Goal: Check status: Check status

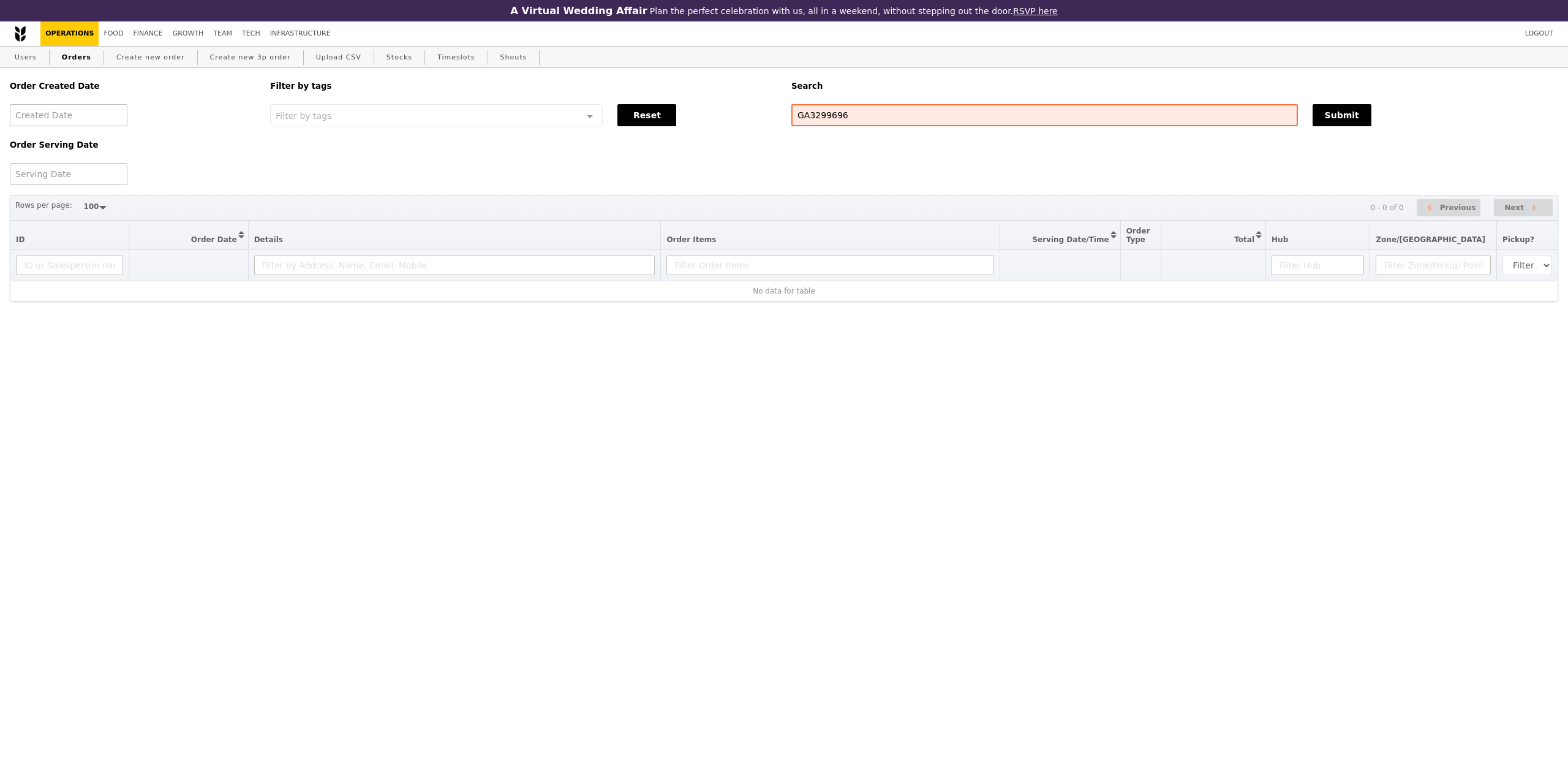
select select "100"
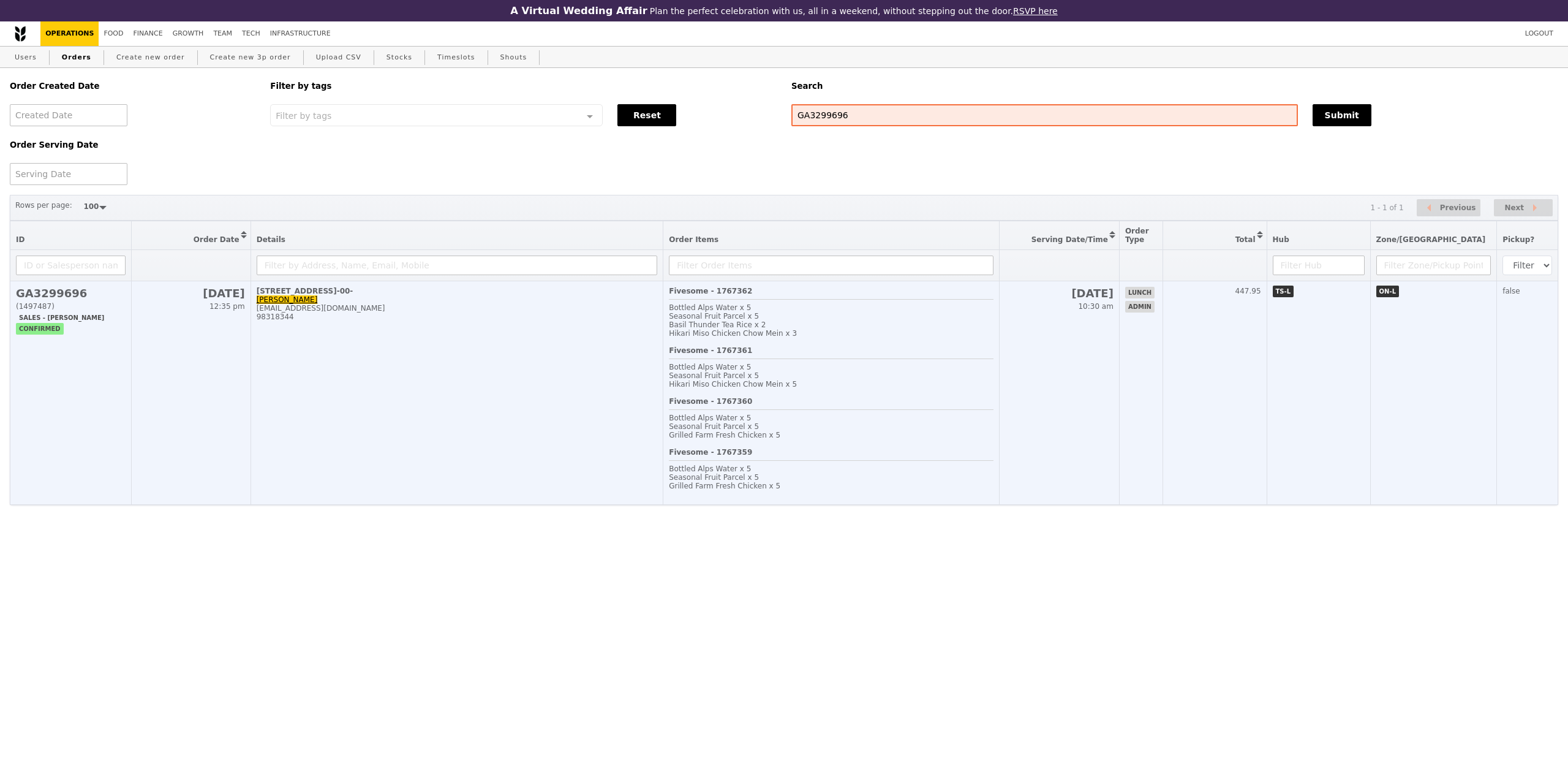
click at [642, 432] on td "[STREET_ADDRESS]-00- [PERSON_NAME] [PERSON_NAME][EMAIL_ADDRESS][DOMAIN_NAME] 98…" at bounding box center [457, 393] width 412 height 224
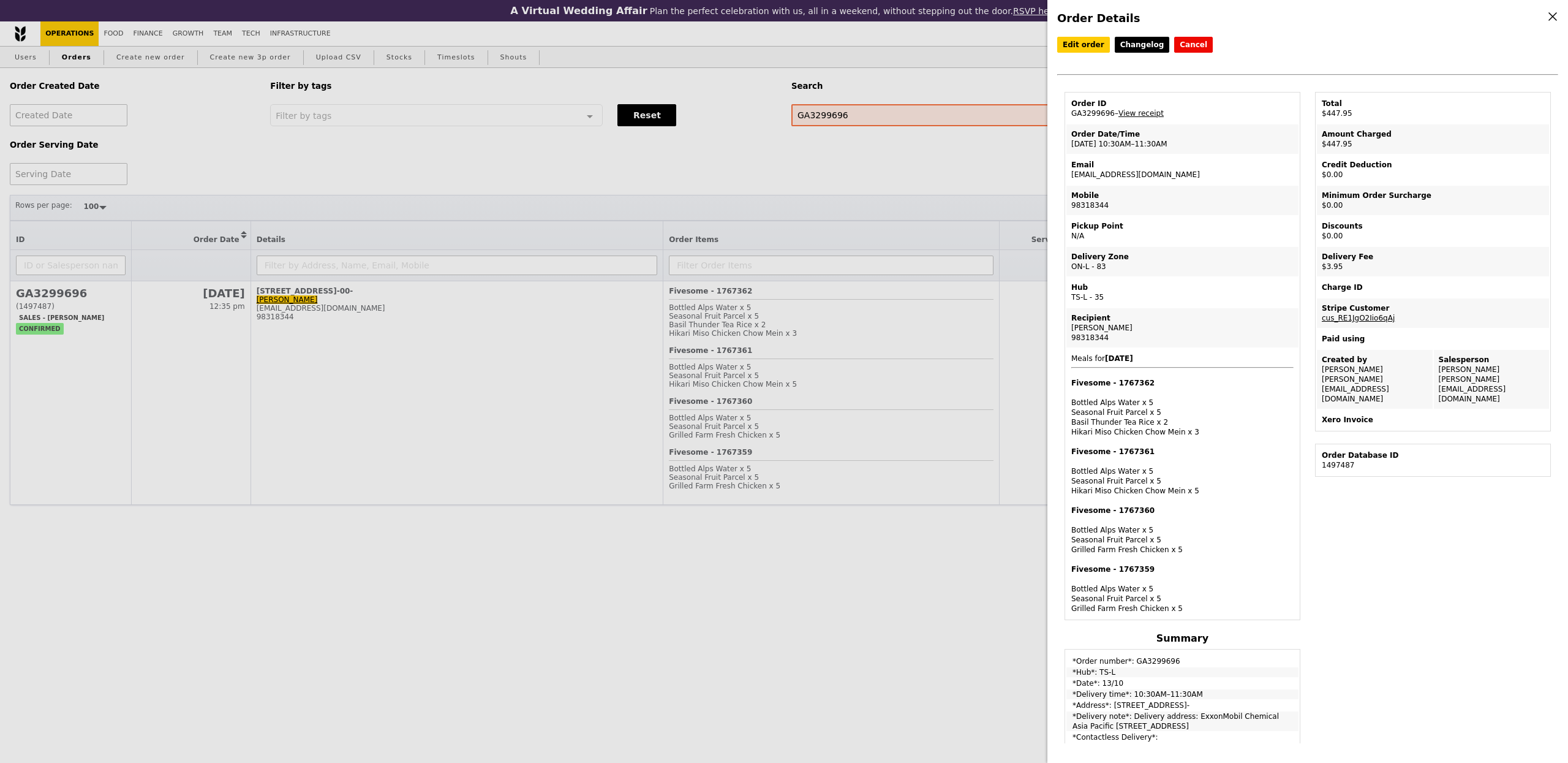
drag, startPoint x: 1185, startPoint y: 179, endPoint x: 1066, endPoint y: 172, distance: 119.2
click at [1066, 172] on td "Email engeng.koh@exxonmobil.com" at bounding box center [1182, 169] width 232 height 29
copy td "engeng.koh@exxonmobil.com"
click at [146, 33] on div "Order Details Edit order Changelog Cancel Order ID GA3299696 – View receipt Ord…" at bounding box center [784, 381] width 1568 height 763
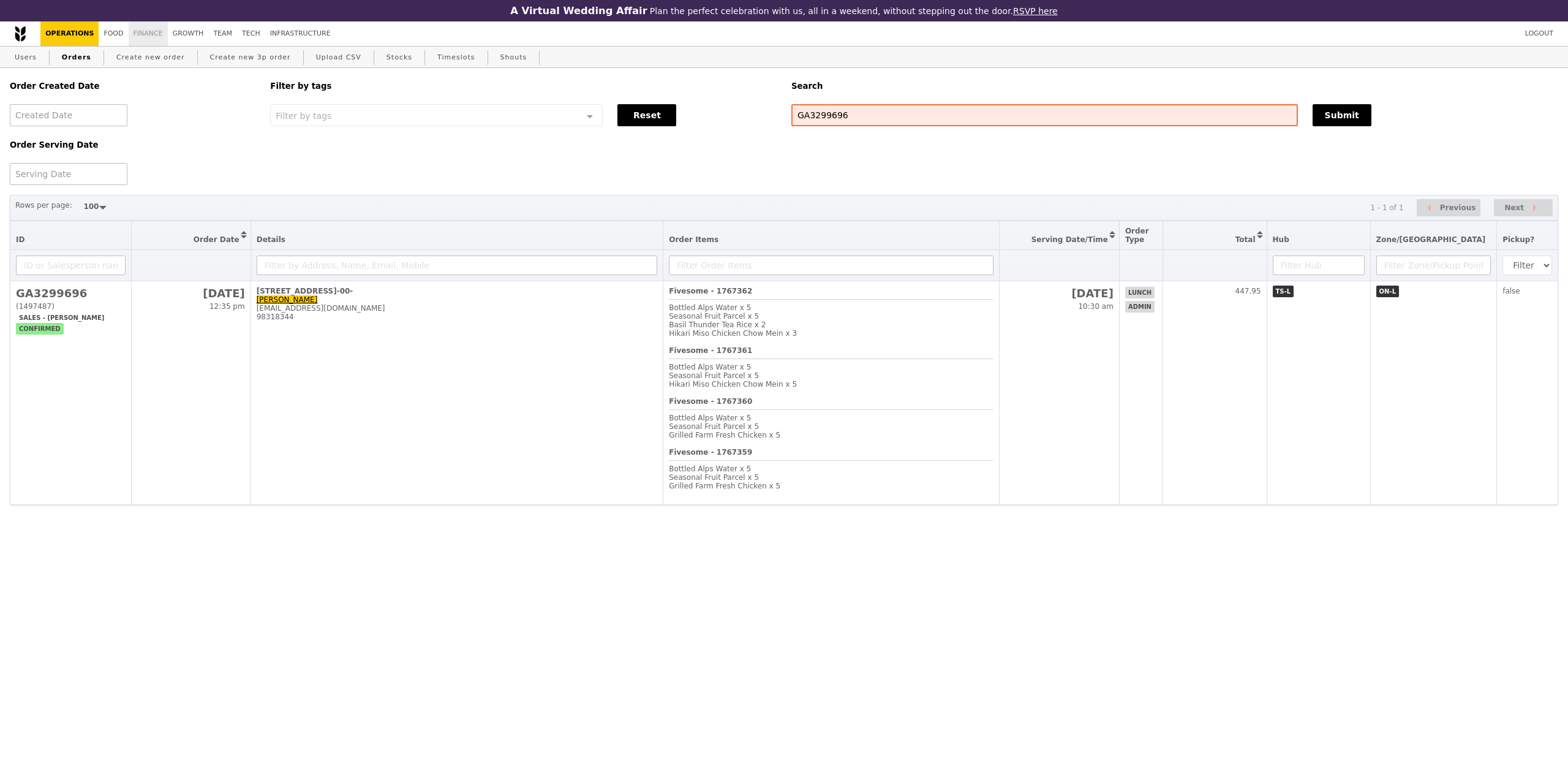
click at [139, 34] on link "Finance" at bounding box center [148, 33] width 39 height 24
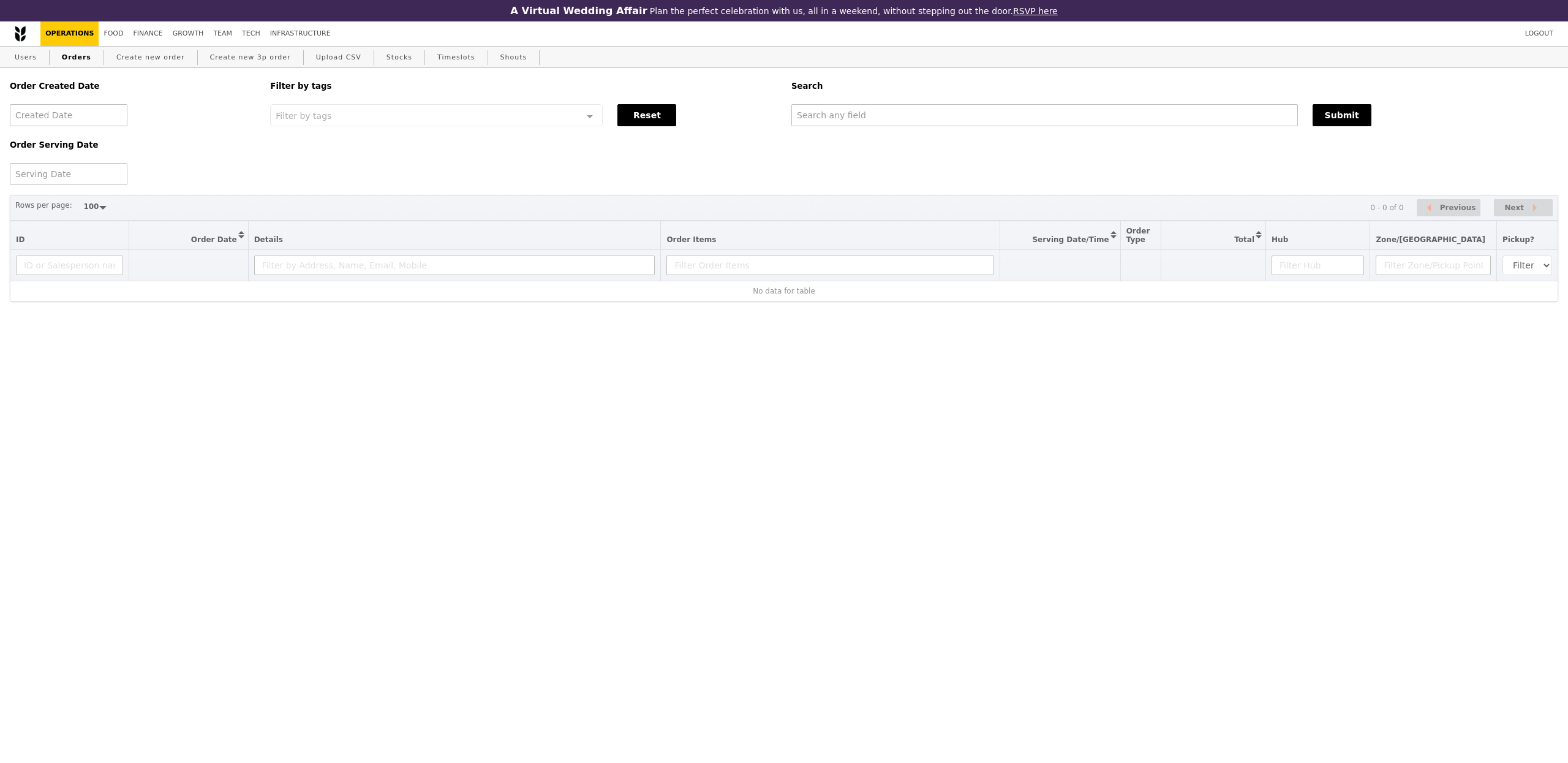
select select "100"
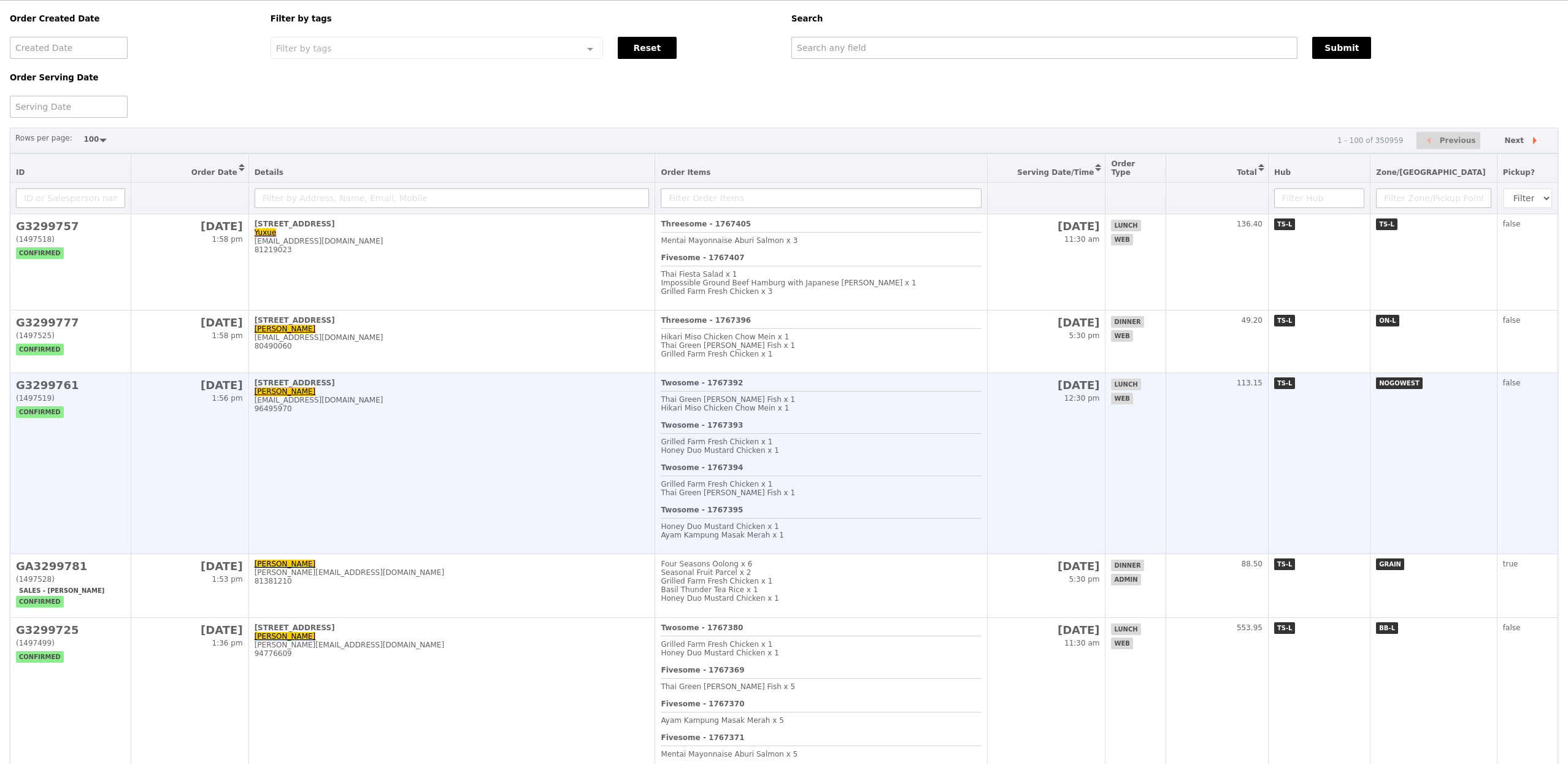
scroll to position [84, 0]
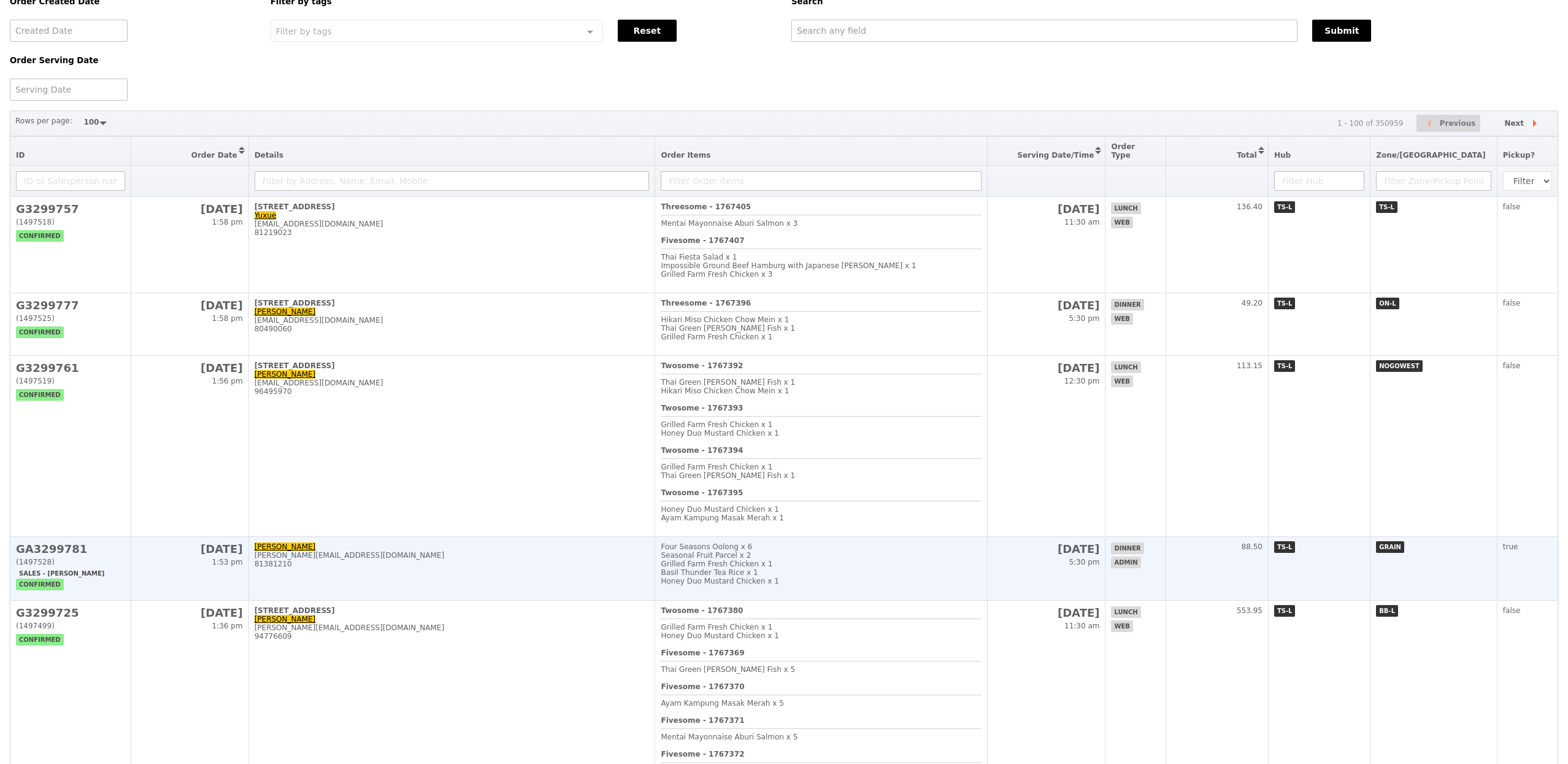
click at [501, 583] on td "Alvin Seah alvin@grain.com.sg 81381210" at bounding box center [452, 568] width 407 height 64
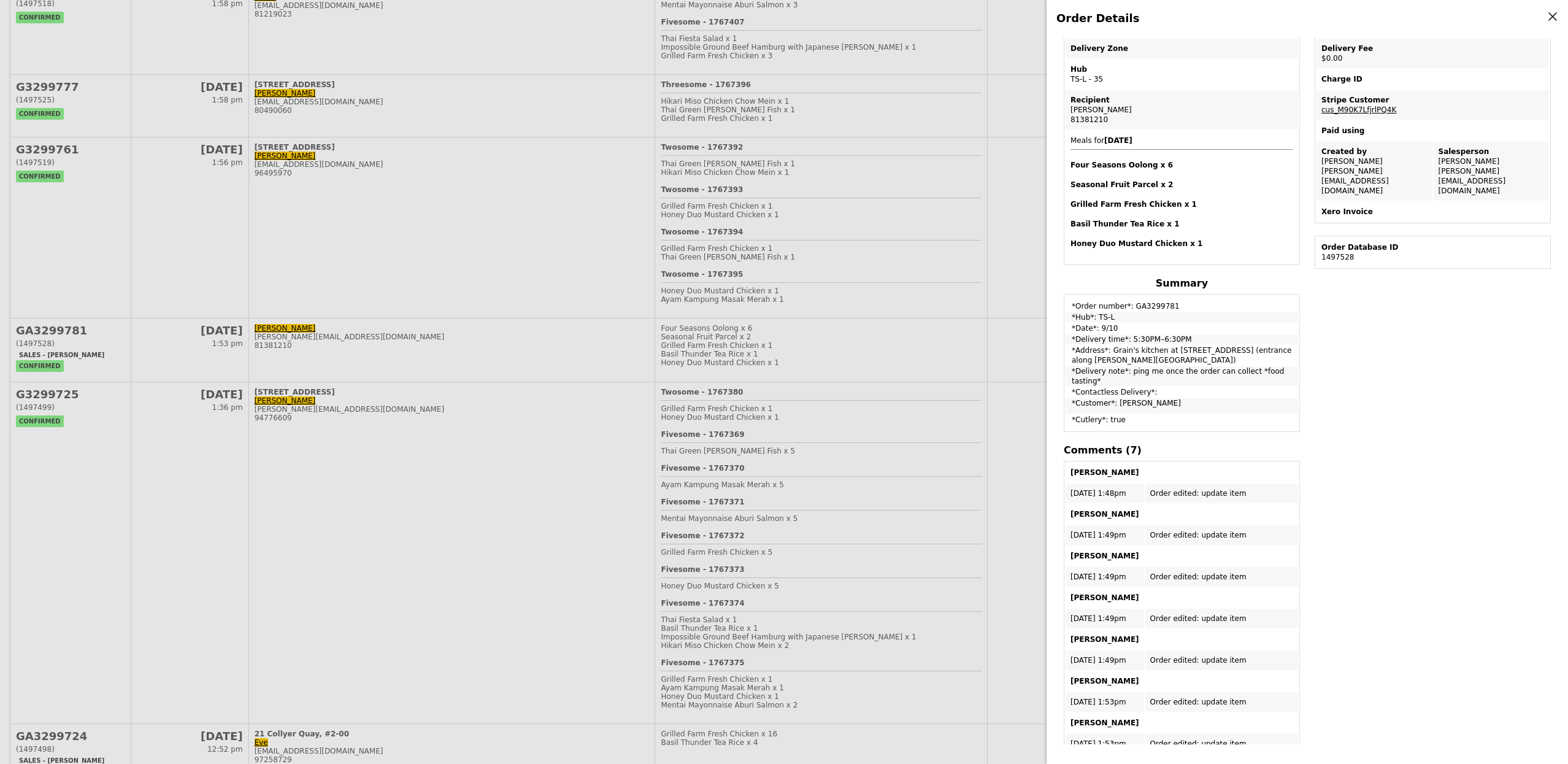
scroll to position [555, 0]
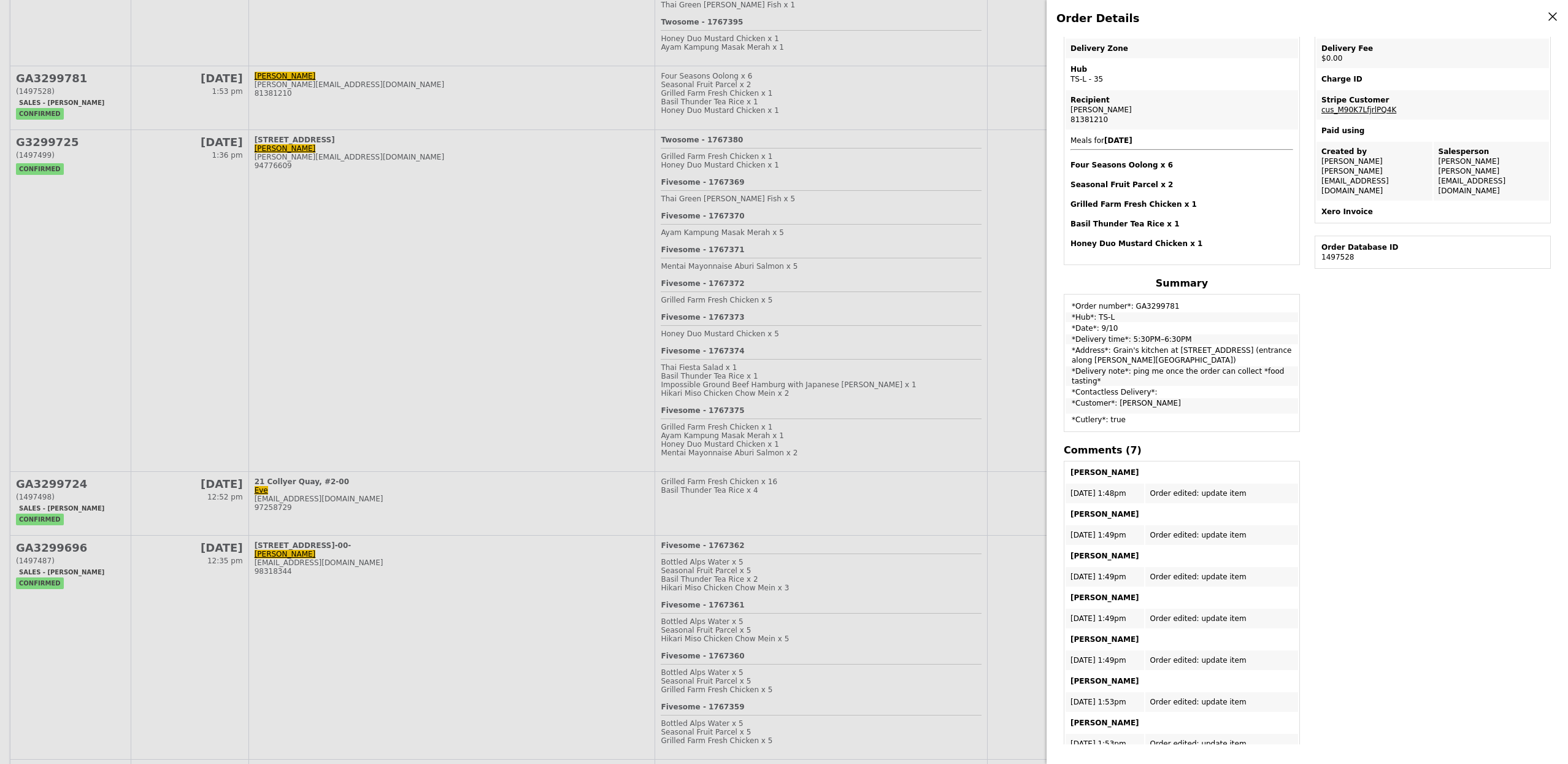
click at [551, 589] on div "Order Details Edit order Changelog Cancel Order ID GA3299781 – View receipt Ord…" at bounding box center [784, 382] width 1568 height 764
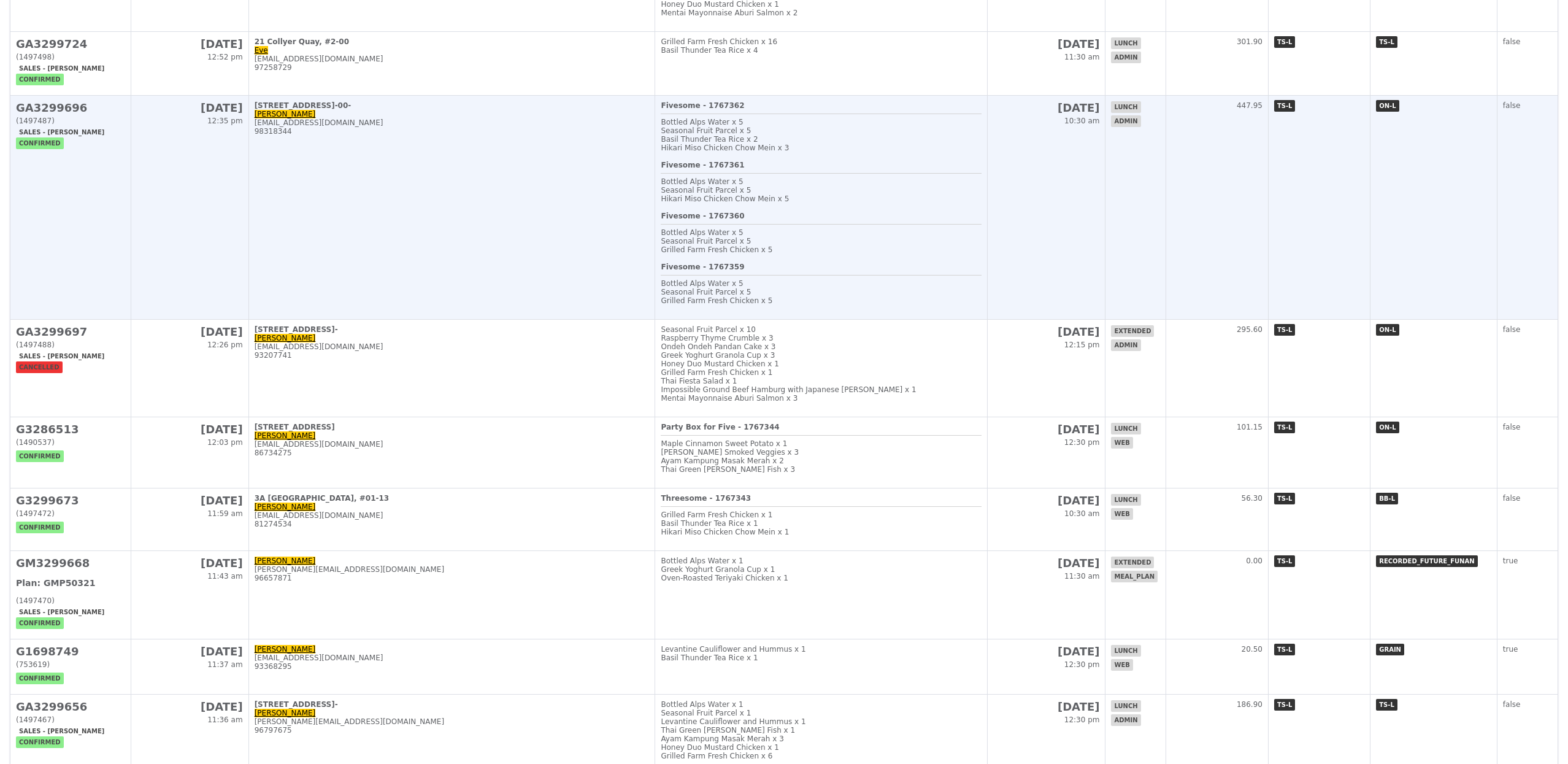
scroll to position [915, 0]
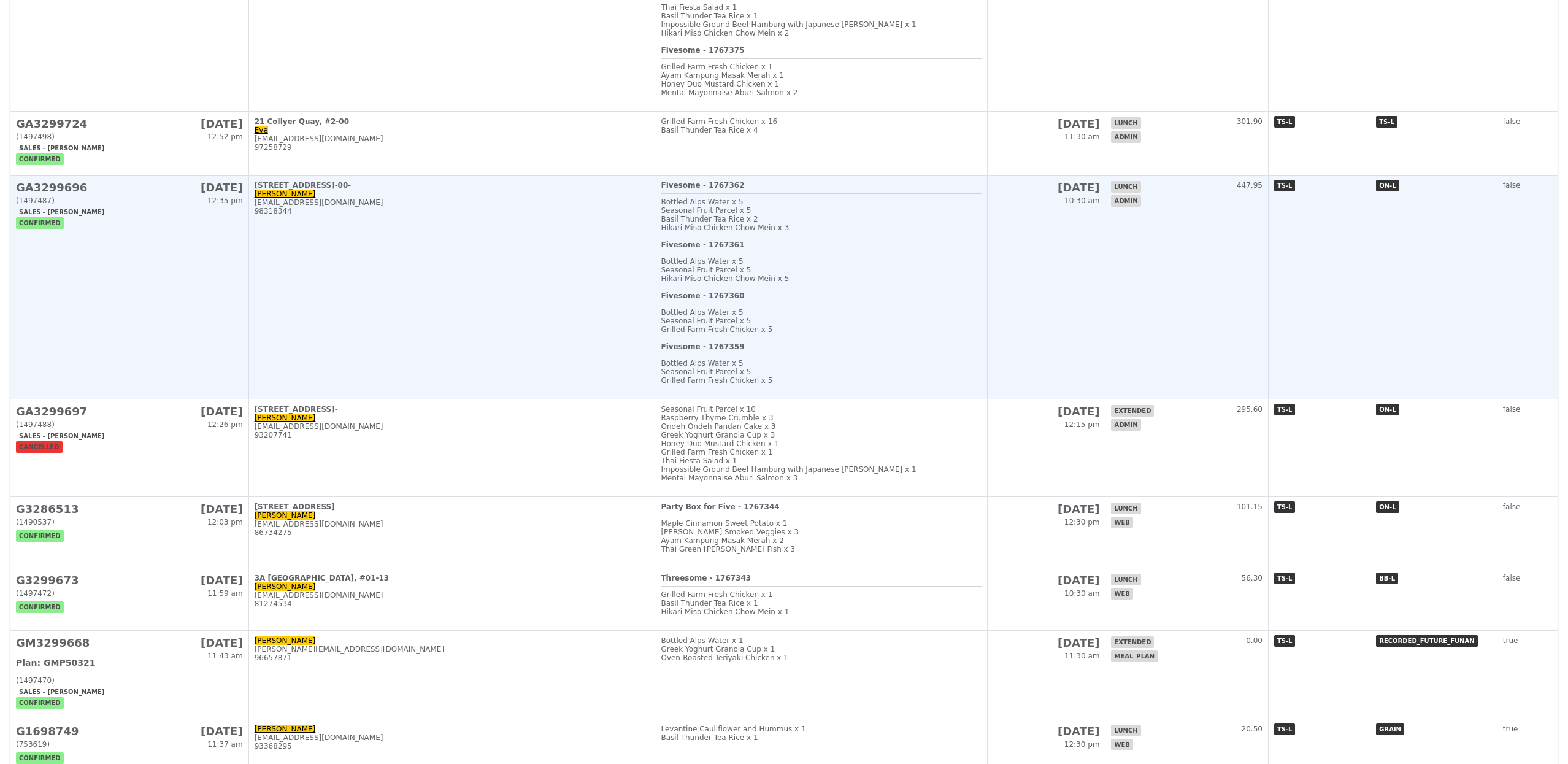
click at [507, 376] on td "1 Harbourfront Place, #06-00- Lynn engeng.koh@exxonmobil.com 98318344" at bounding box center [452, 288] width 407 height 224
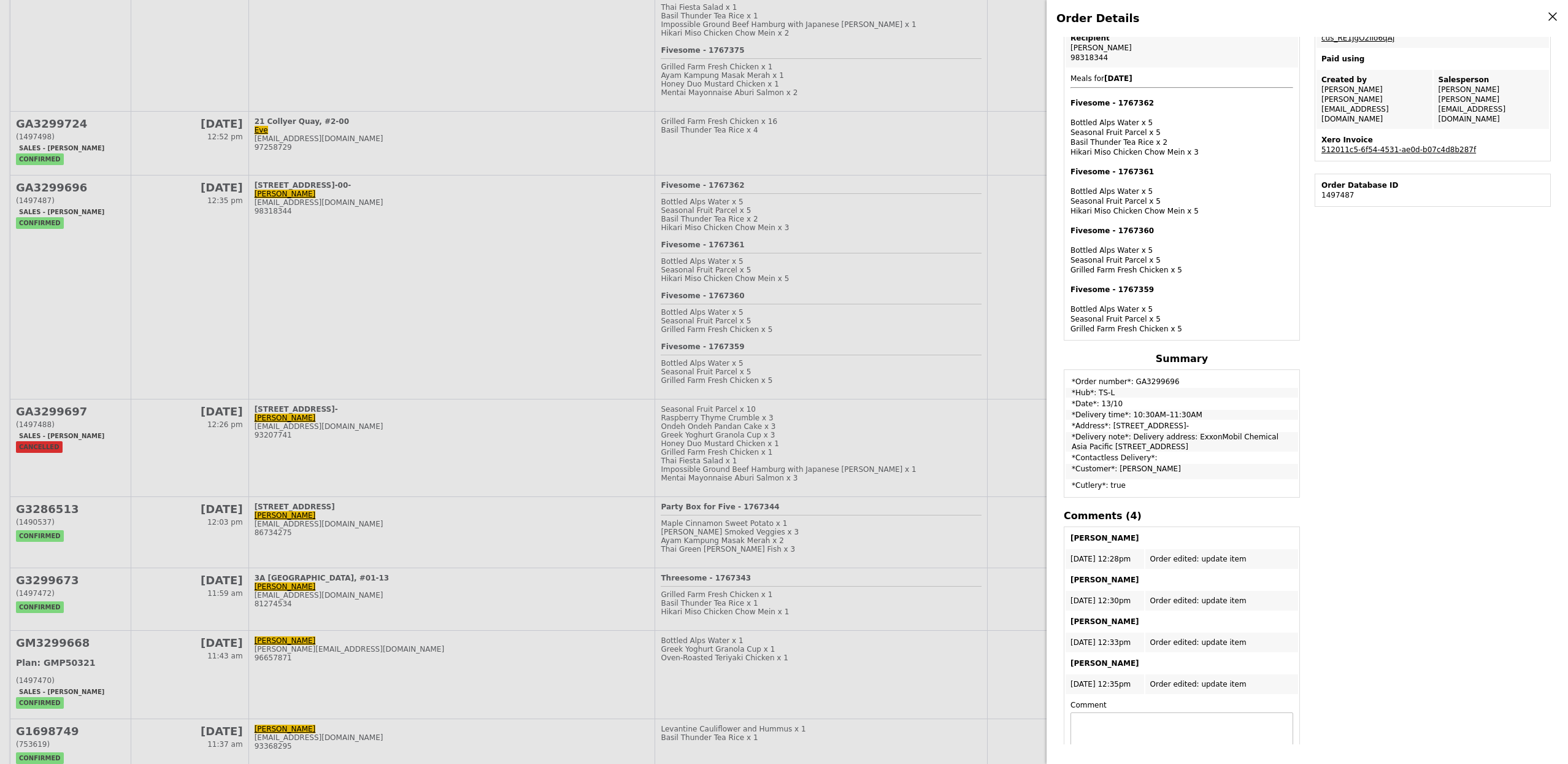
scroll to position [209, 0]
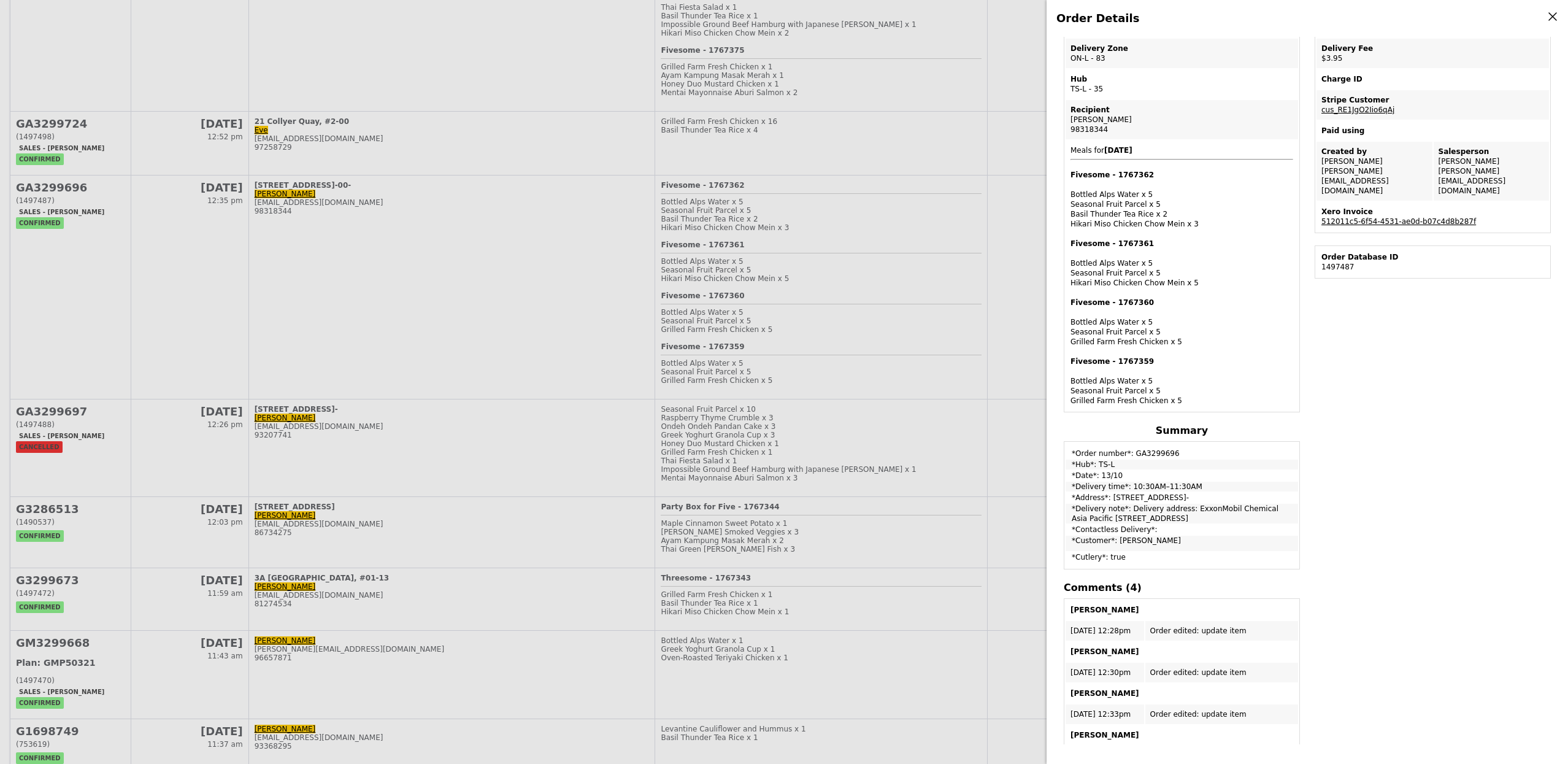
click at [1419, 217] on link "512011c5-6f54-4531-ae0d-b07c4d8b287f" at bounding box center [1399, 221] width 155 height 9
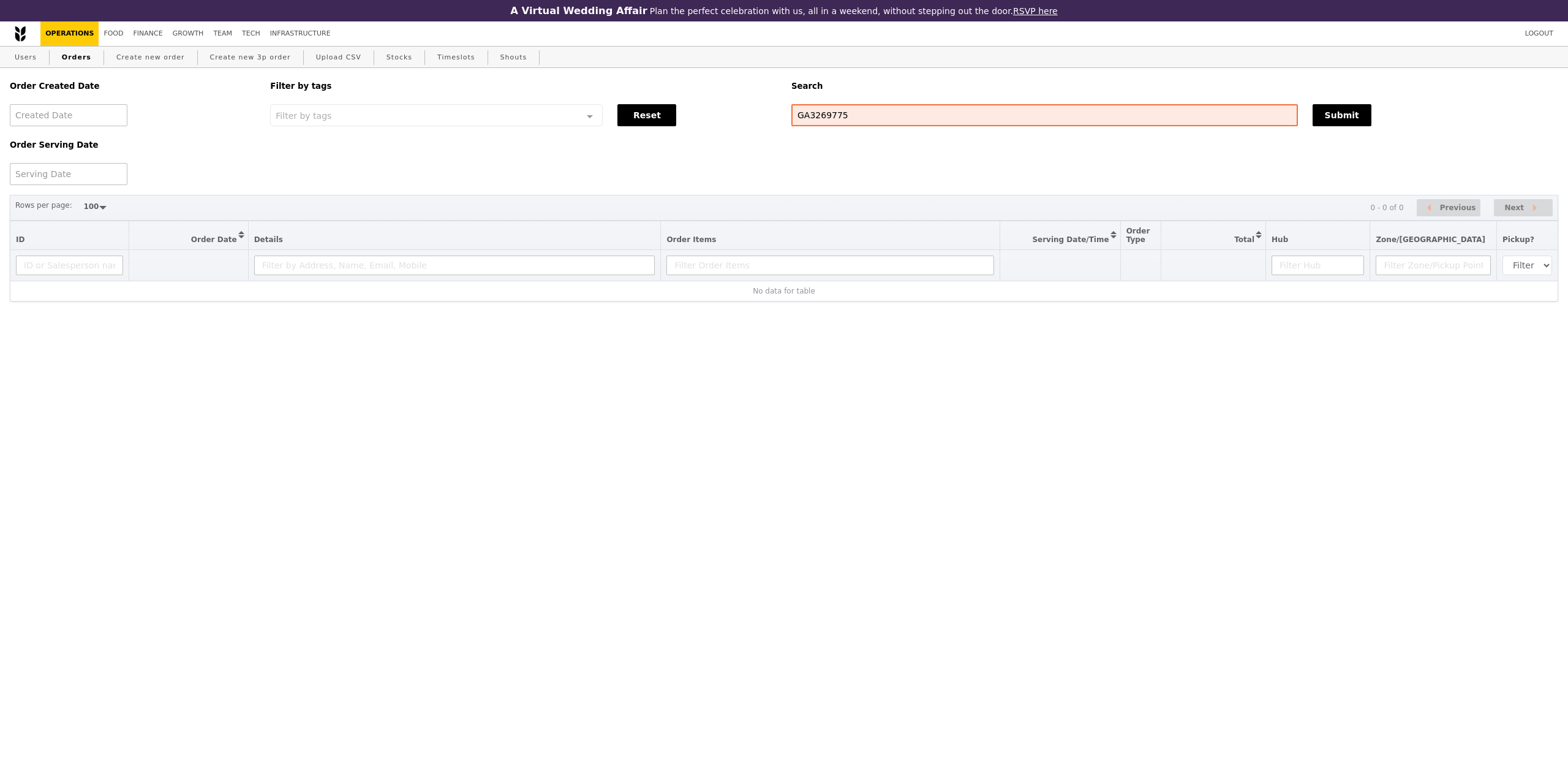
select select "100"
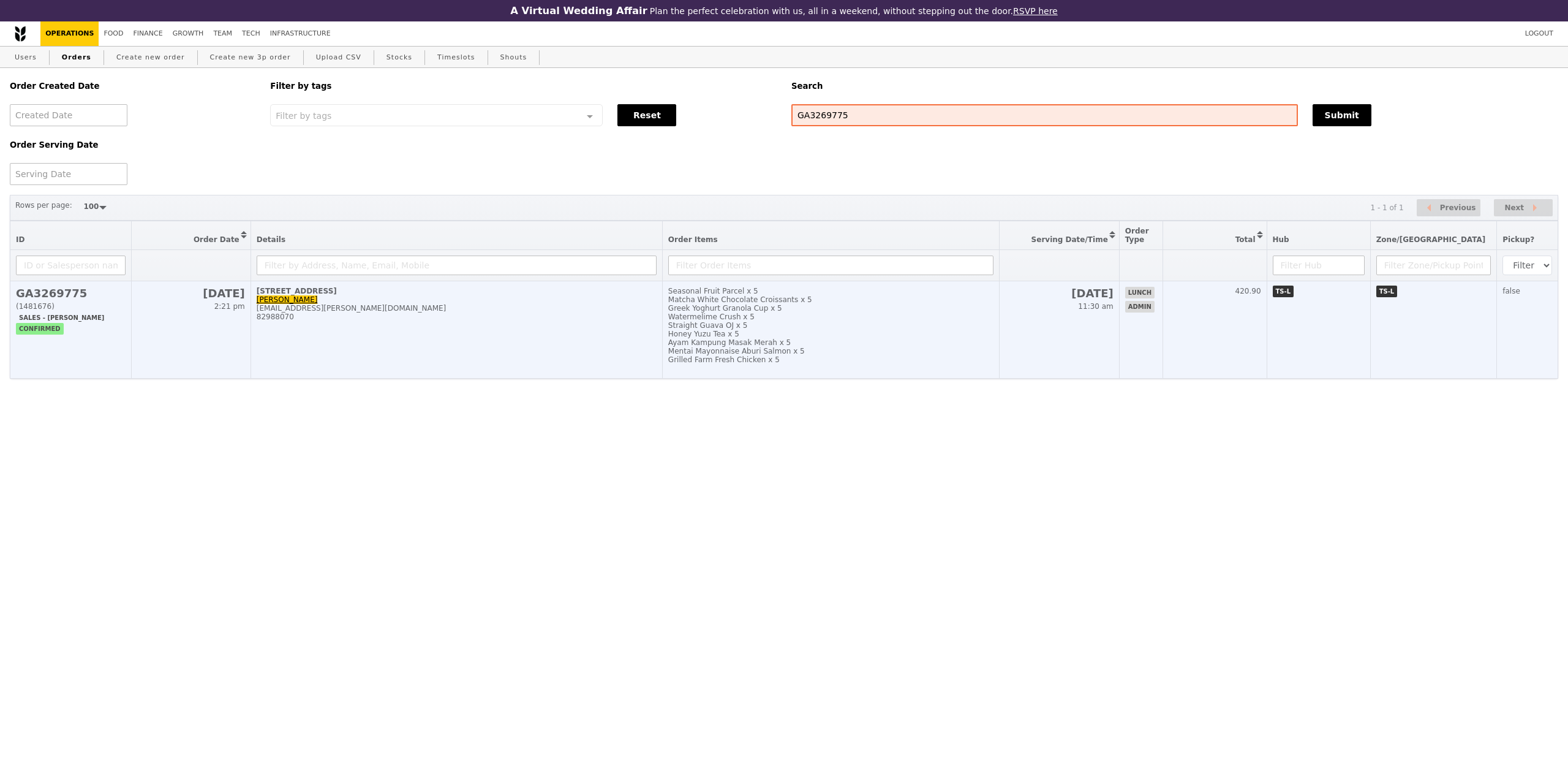
click at [778, 344] on div "Ayam Kampung Masak Merah x 5" at bounding box center [831, 342] width 326 height 9
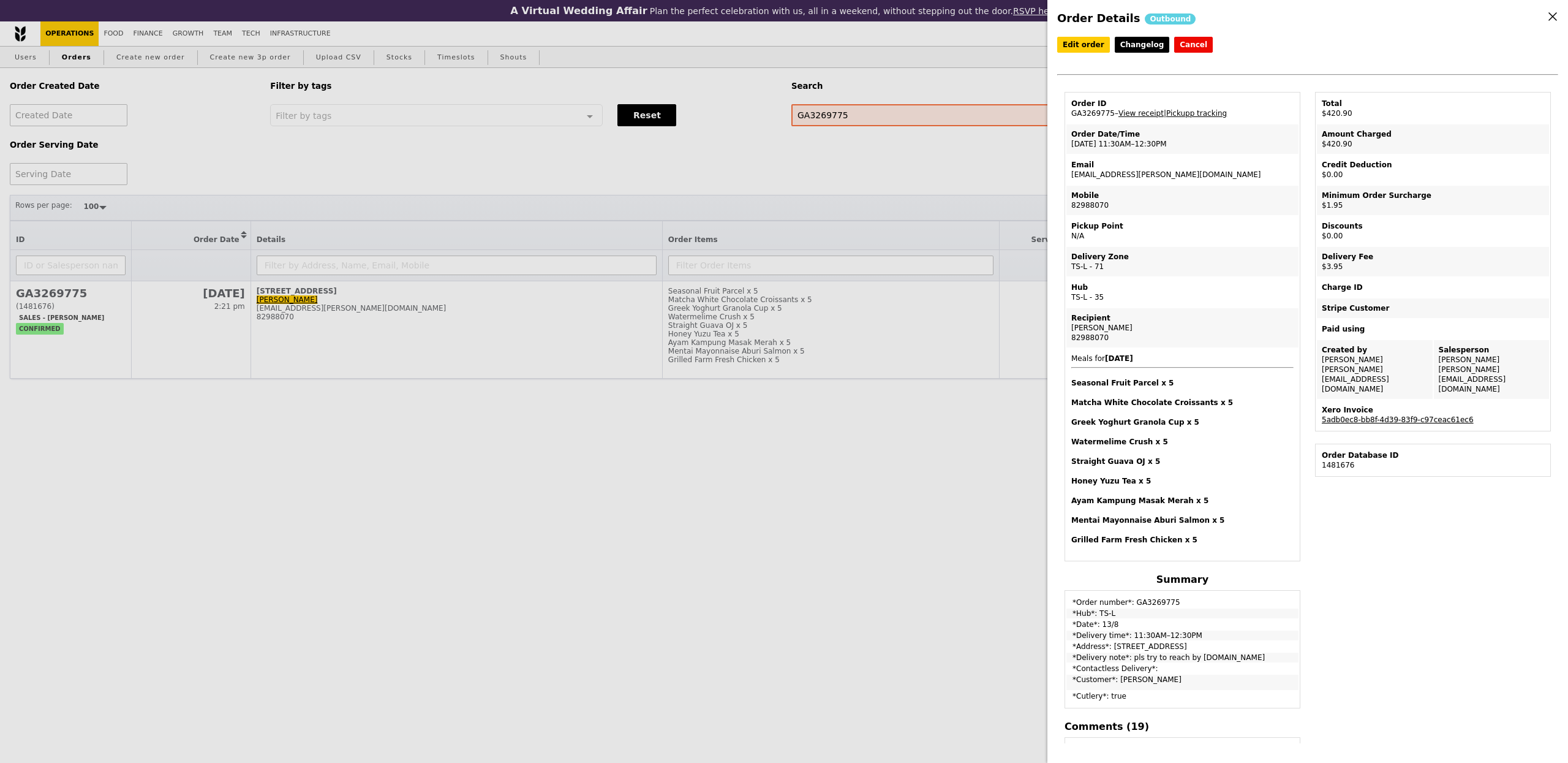
click at [1366, 415] on link "5adb0ec8-bb8f-4d39-83f9-c97ceac61ec6" at bounding box center [1397, 419] width 152 height 9
click at [1146, 116] on link "View receipt" at bounding box center [1141, 113] width 46 height 9
